Goal: Obtain resource: Download file/media

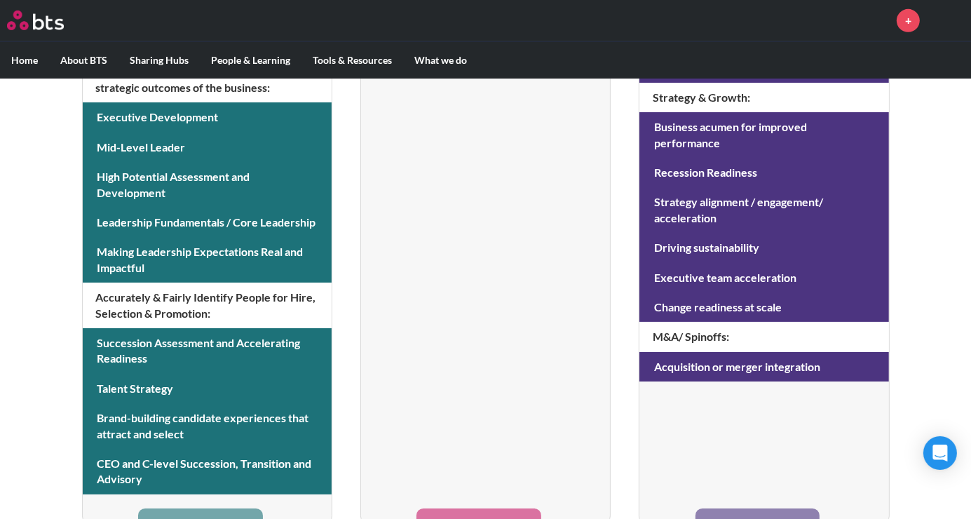
scroll to position [679, 0]
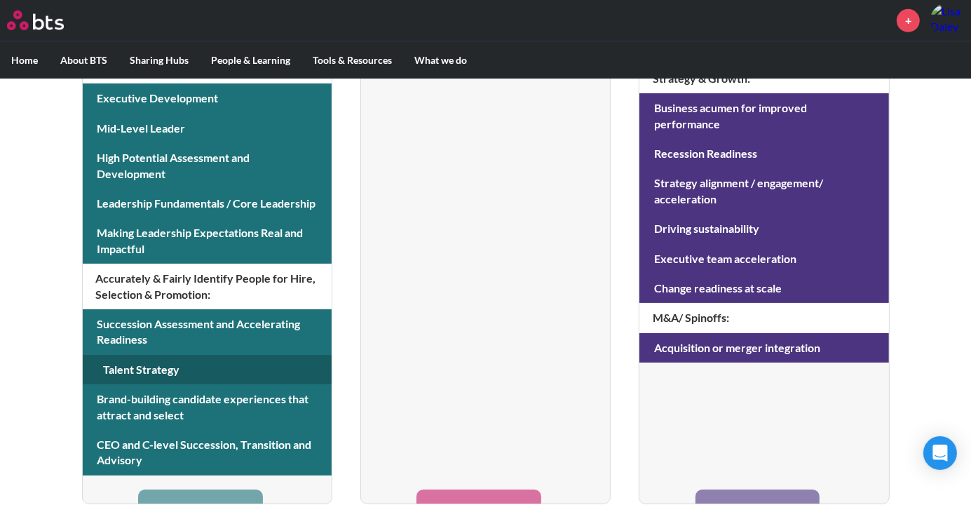
click at [123, 371] on link at bounding box center [207, 369] width 249 height 29
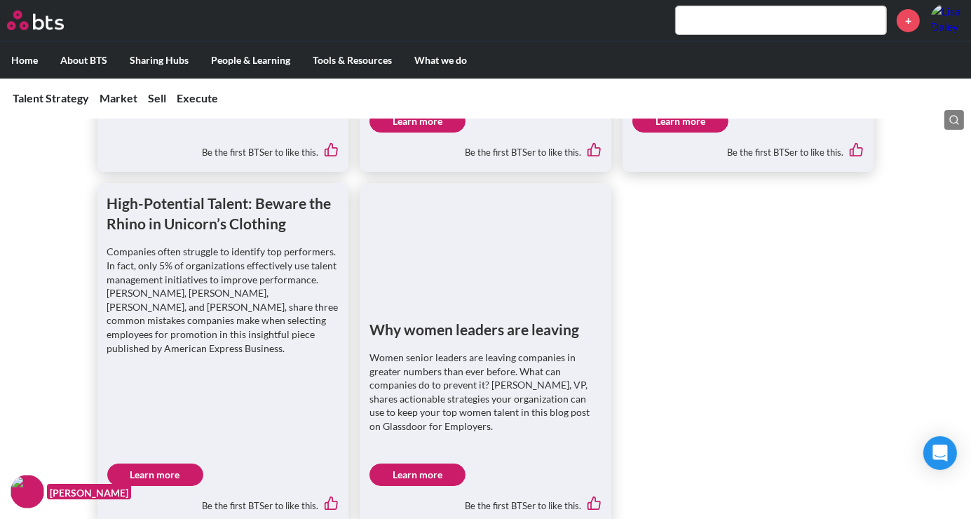
scroll to position [623, 0]
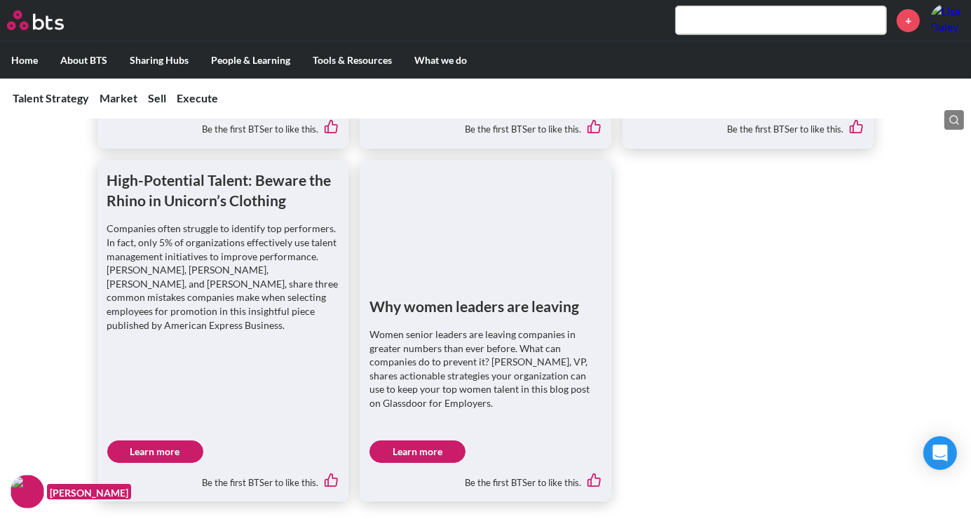
drag, startPoint x: 158, startPoint y: 447, endPoint x: 206, endPoint y: 281, distance: 173.1
click at [206, 281] on p "Companies often struggle to identify top performers. In fact, only 5% of organi…" at bounding box center [223, 277] width 232 height 110
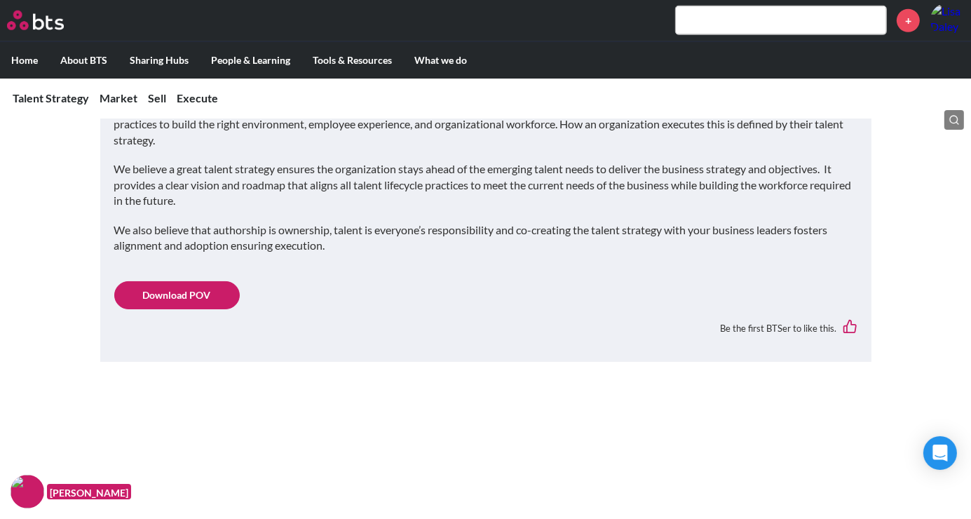
scroll to position [1246, 0]
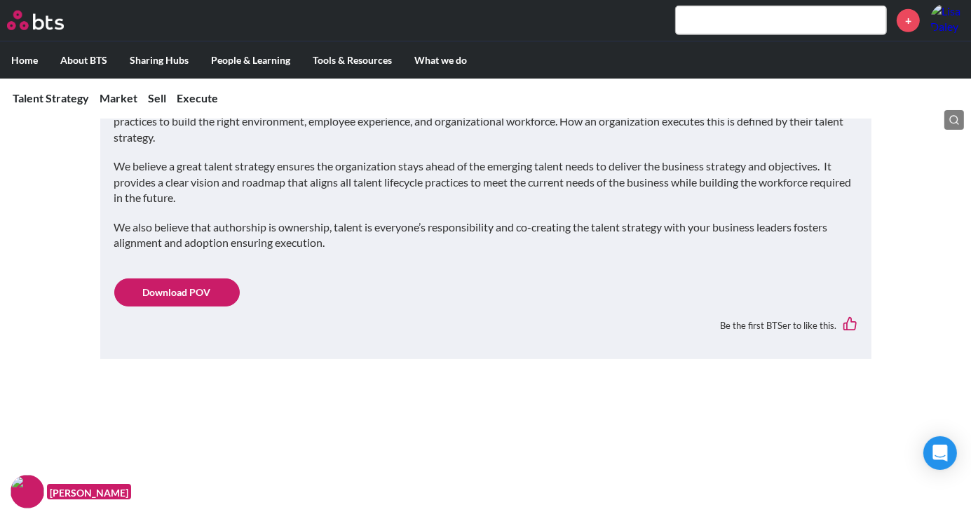
click at [191, 295] on link "Download POV" at bounding box center [177, 292] width 126 height 28
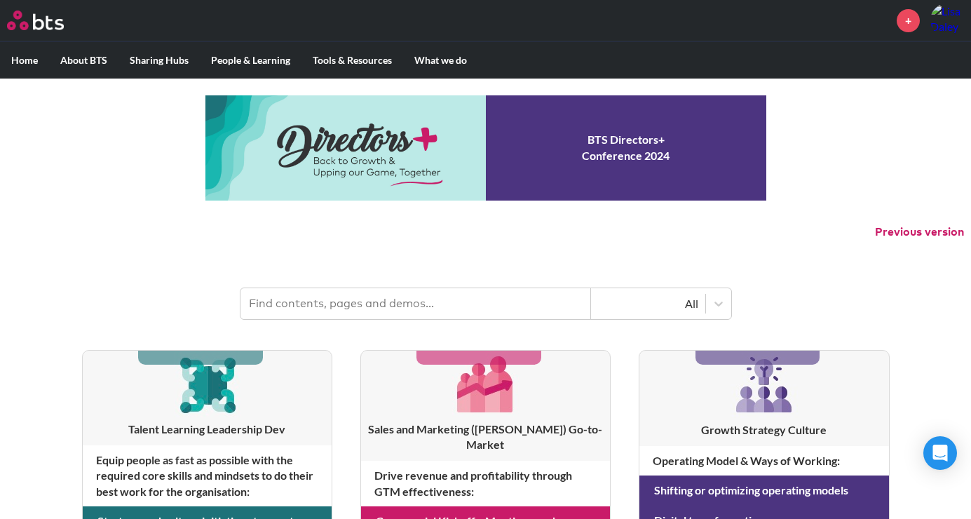
scroll to position [679, 0]
